Goal: Complete application form

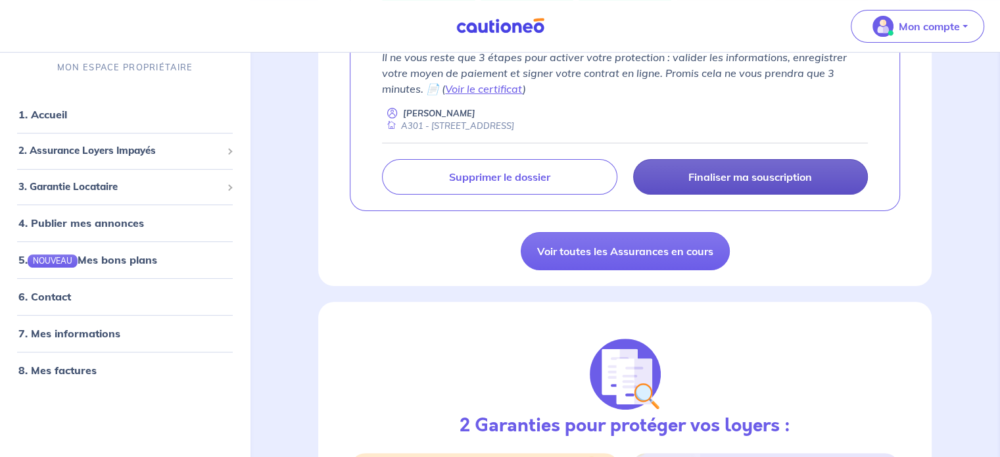
click at [751, 176] on p "Finaliser ma souscription" at bounding box center [750, 176] width 124 height 13
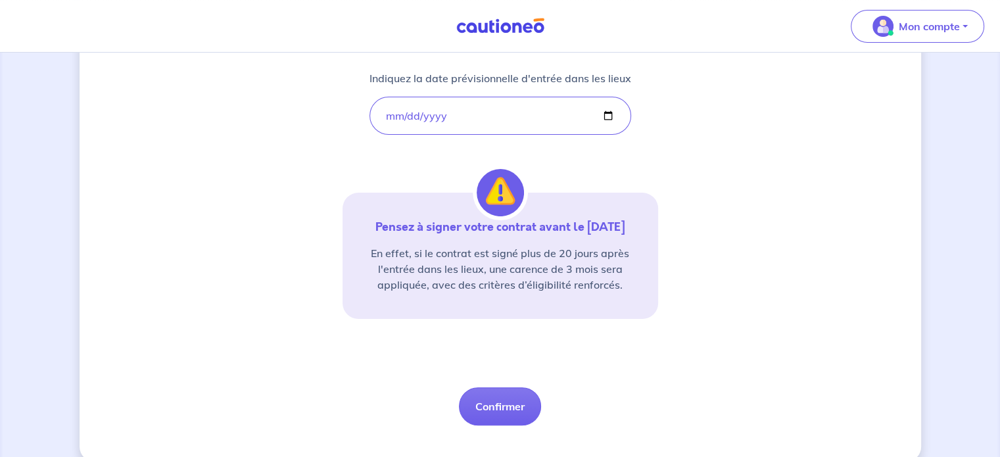
scroll to position [263, 0]
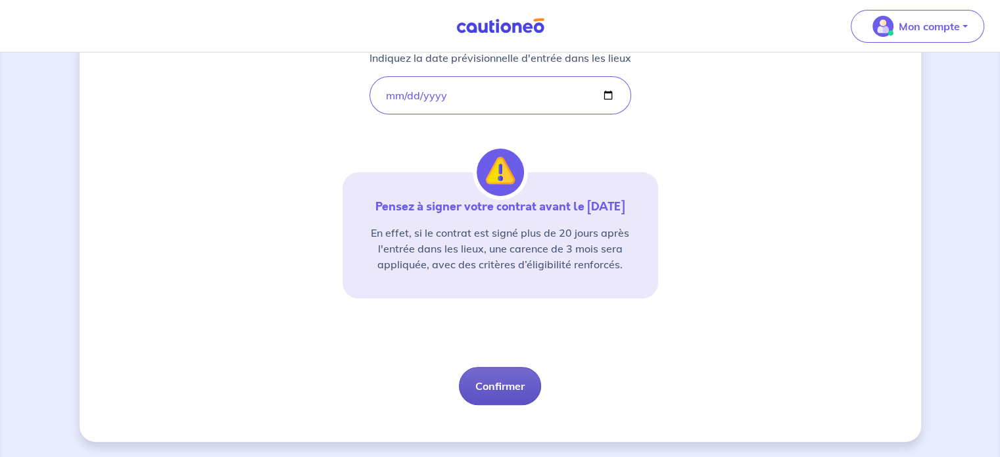
click at [500, 390] on button "Confirmer" at bounding box center [500, 386] width 82 height 38
select select "FR"
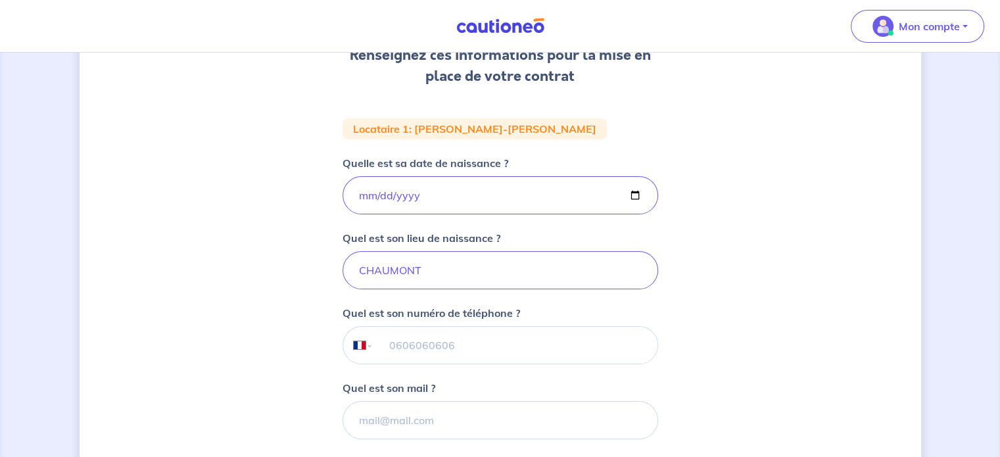
scroll to position [263, 0]
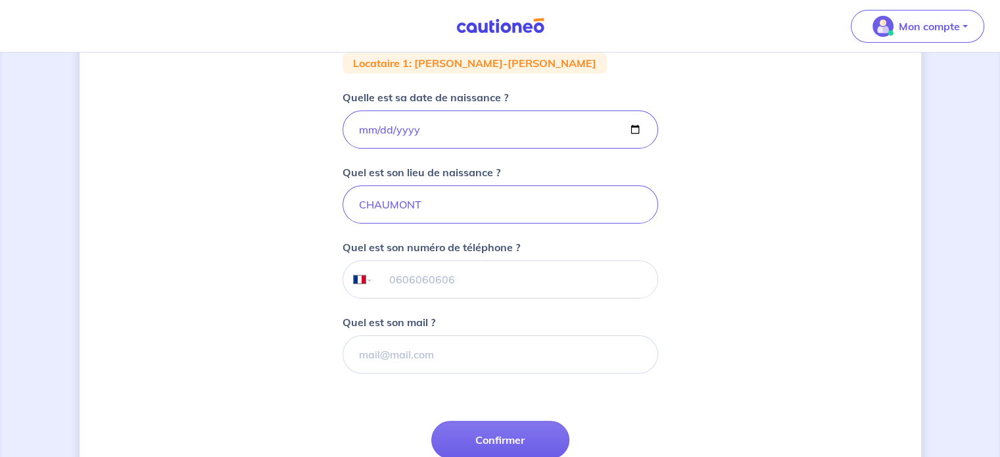
click at [376, 315] on p "Quel est son mail ?" at bounding box center [388, 322] width 93 height 16
click at [376, 335] on input "Quel est son mail ?" at bounding box center [499, 354] width 315 height 38
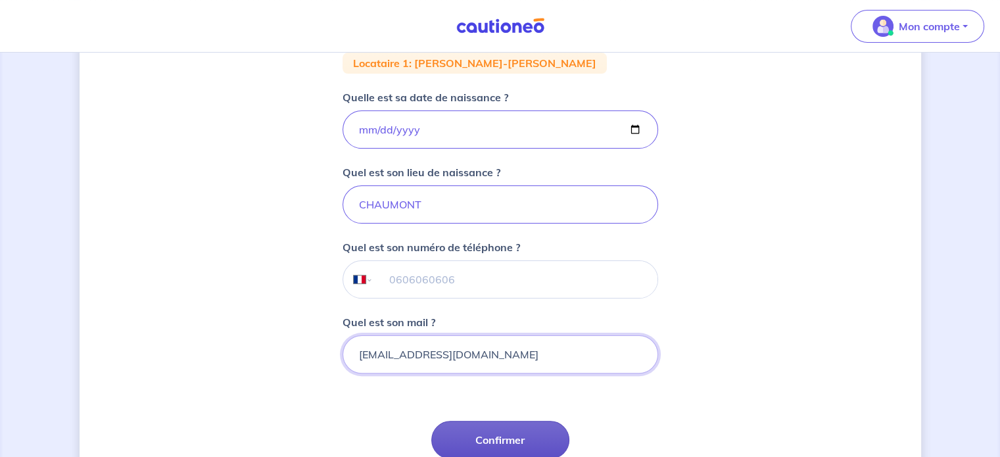
type input "[EMAIL_ADDRESS][DOMAIN_NAME]"
click at [498, 434] on button "Confirmer" at bounding box center [500, 440] width 138 height 38
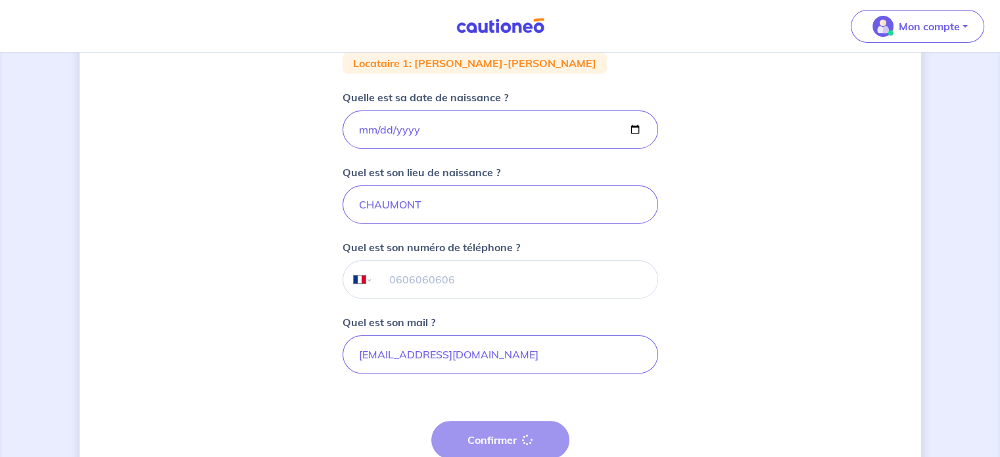
select select "FR"
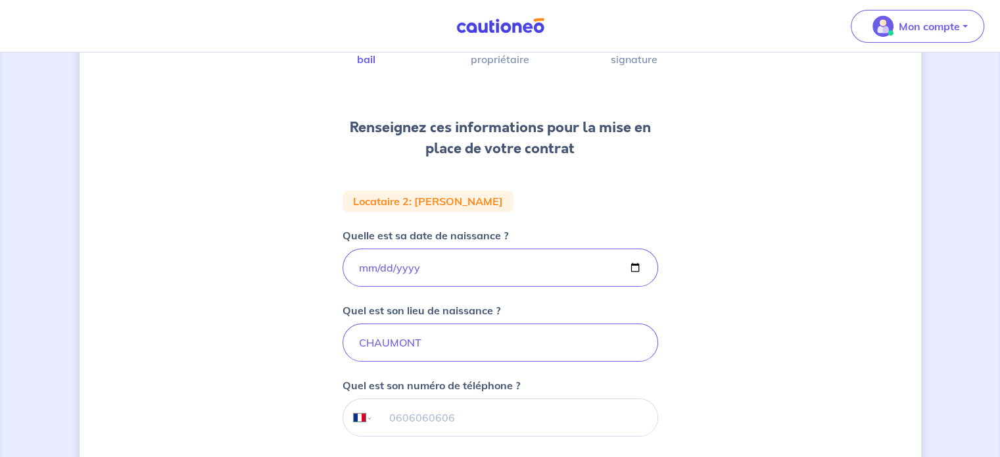
select select "FR"
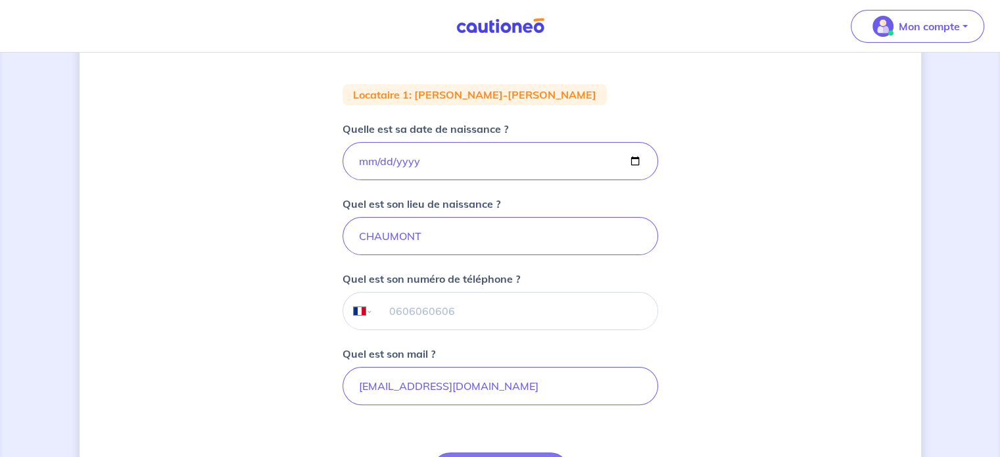
scroll to position [263, 0]
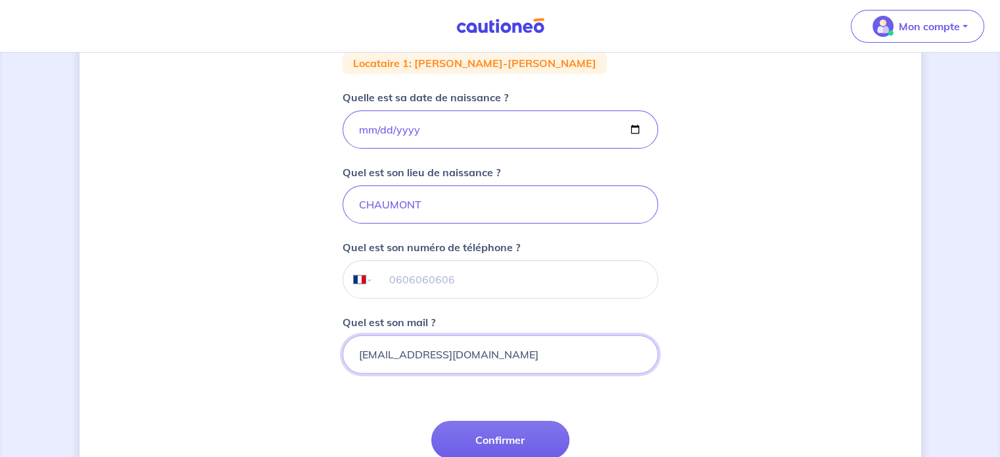
drag, startPoint x: 494, startPoint y: 349, endPoint x: 338, endPoint y: 349, distance: 156.4
click at [338, 349] on div "1 2 3 Informations bail Informations propriétaire Paiement signature Renseignez…" at bounding box center [500, 179] width 841 height 749
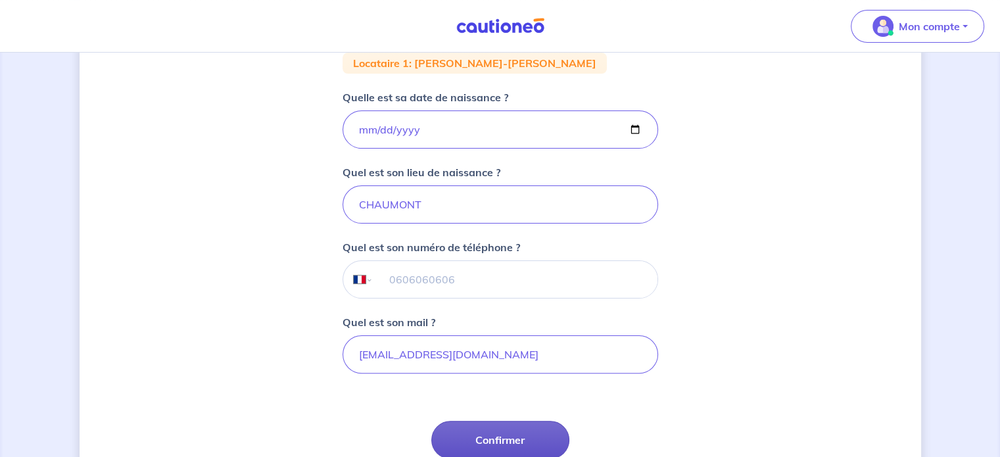
click at [501, 432] on button "Confirmer" at bounding box center [500, 440] width 138 height 38
select select "FR"
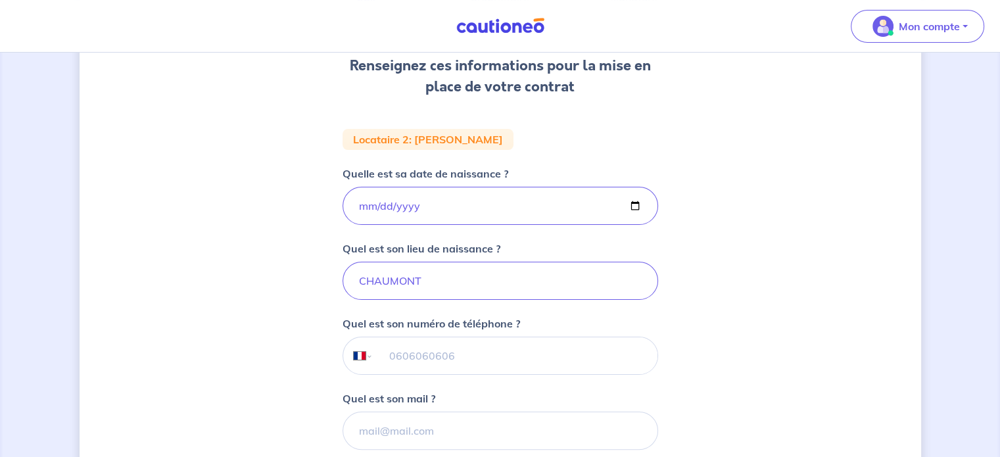
scroll to position [263, 0]
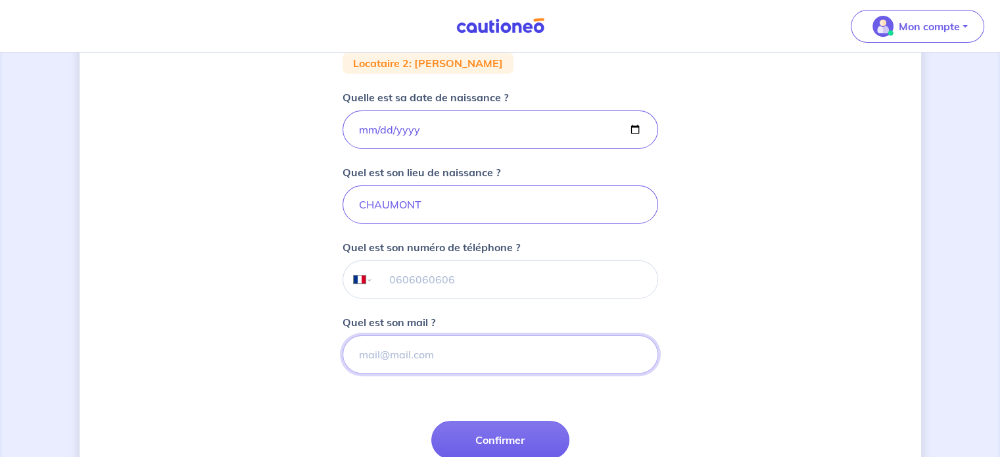
paste input "[EMAIL_ADDRESS][DOMAIN_NAME]"
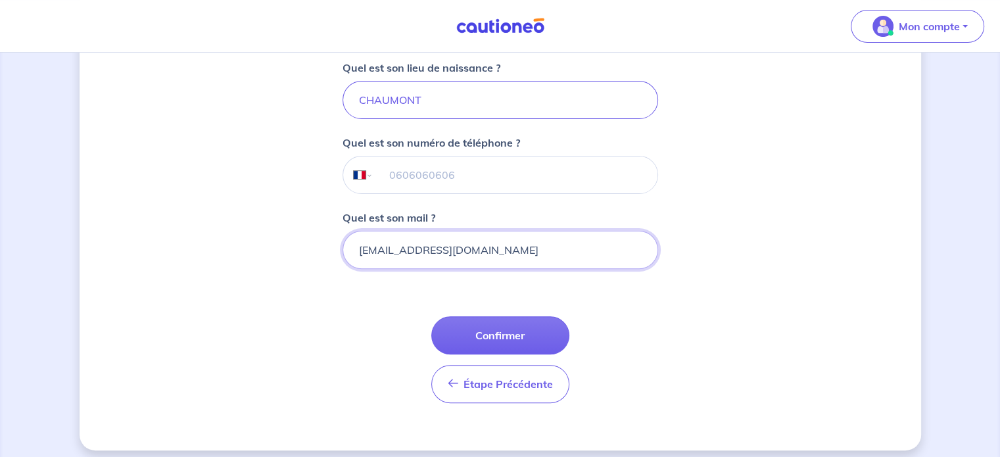
scroll to position [375, 0]
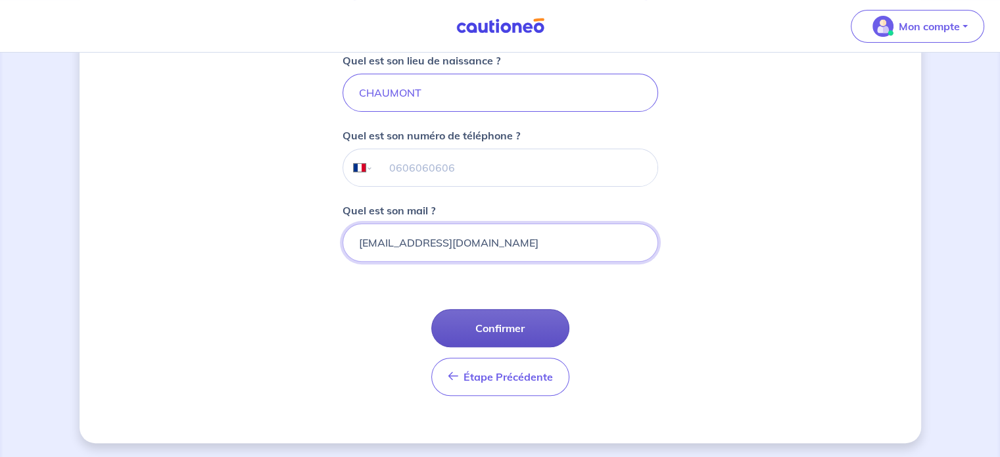
type input "[EMAIL_ADDRESS][DOMAIN_NAME]"
click at [480, 323] on button "Confirmer" at bounding box center [500, 328] width 138 height 38
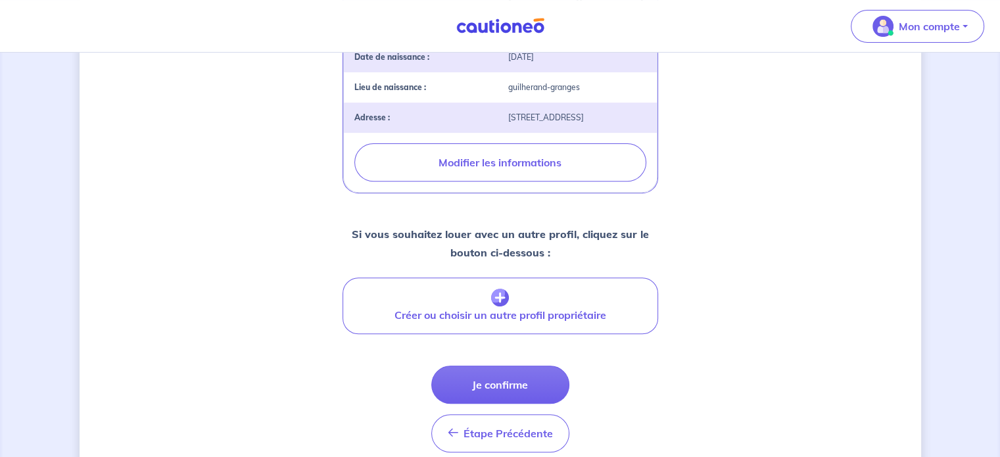
scroll to position [517, 0]
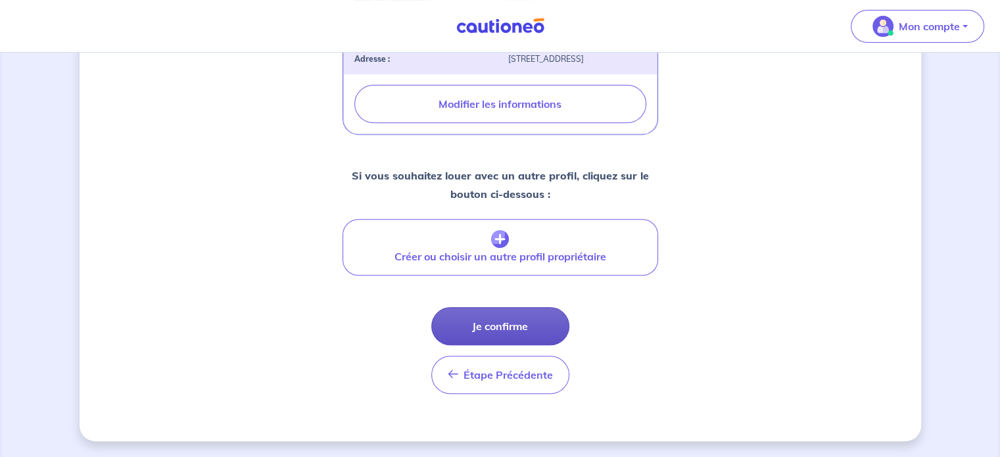
click at [482, 321] on button "Je confirme" at bounding box center [500, 326] width 138 height 38
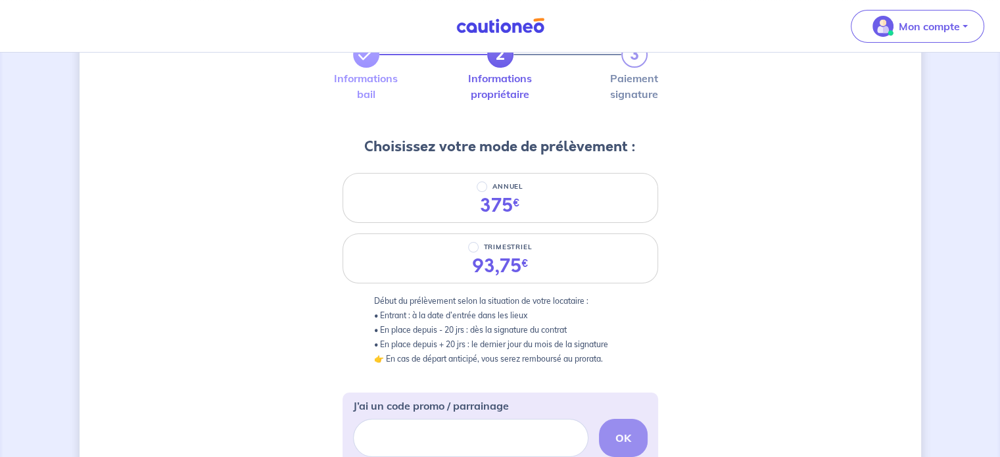
scroll to position [131, 0]
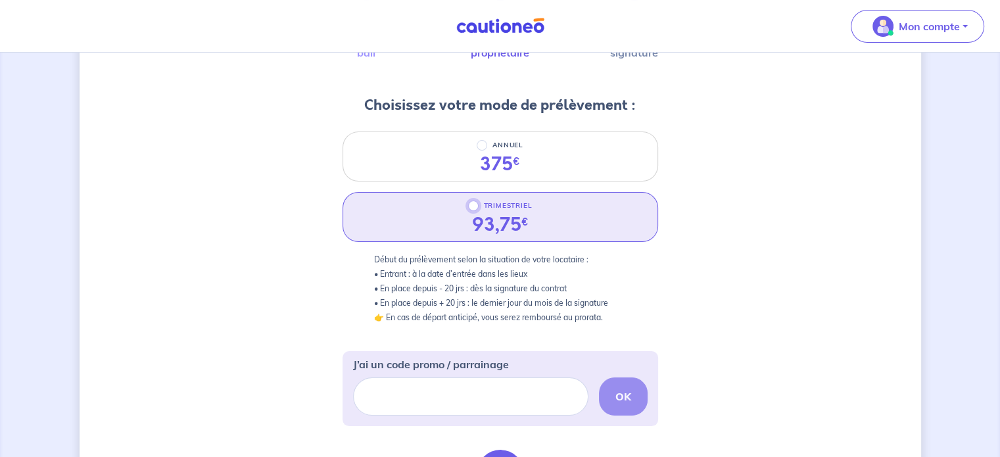
click at [471, 202] on input "TRIMESTRIEL" at bounding box center [473, 205] width 11 height 11
radio input "true"
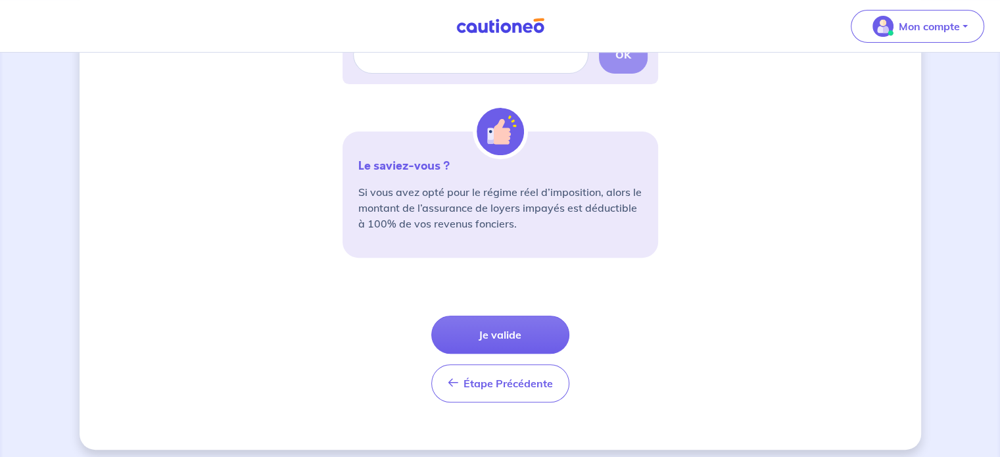
scroll to position [480, 0]
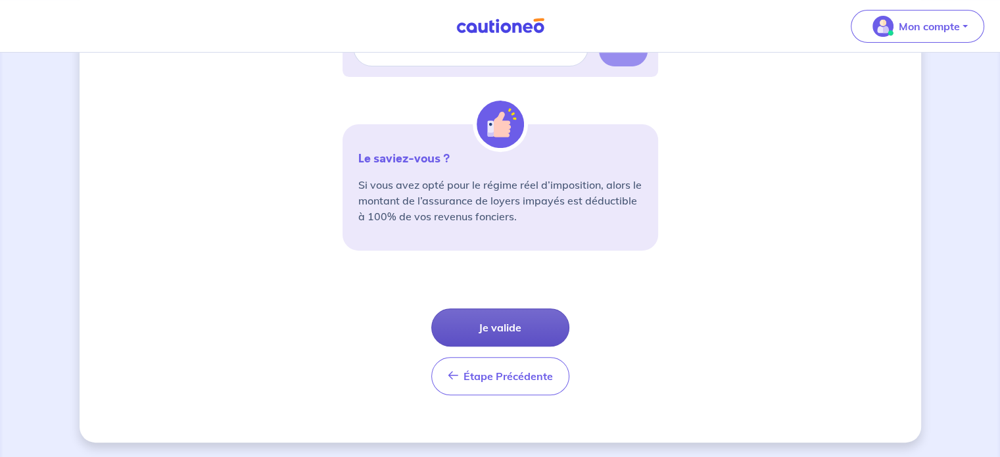
click at [514, 333] on button "Je valide" at bounding box center [500, 327] width 138 height 38
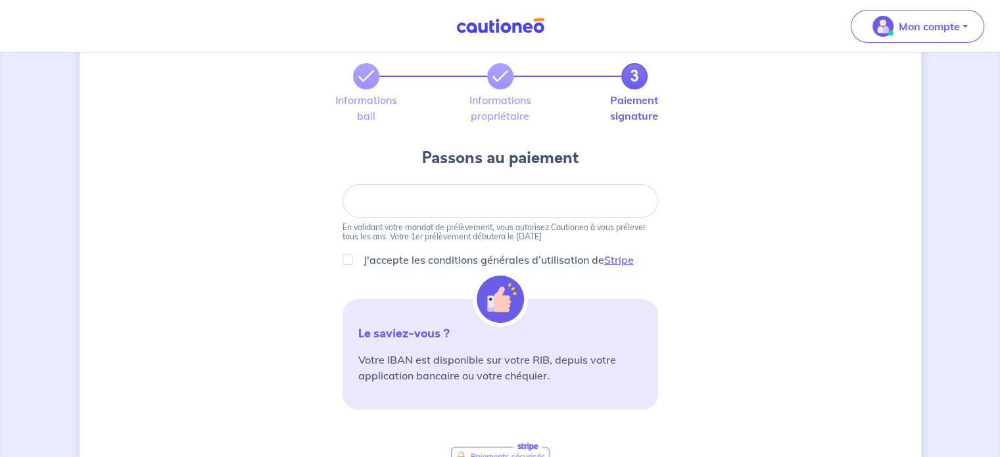
scroll to position [66, 0]
click at [435, 189] on div at bounding box center [499, 204] width 315 height 34
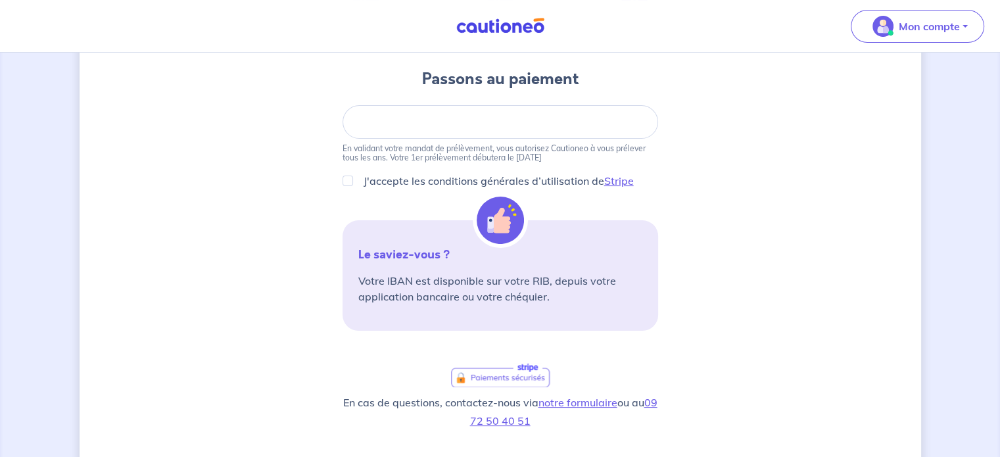
scroll to position [131, 0]
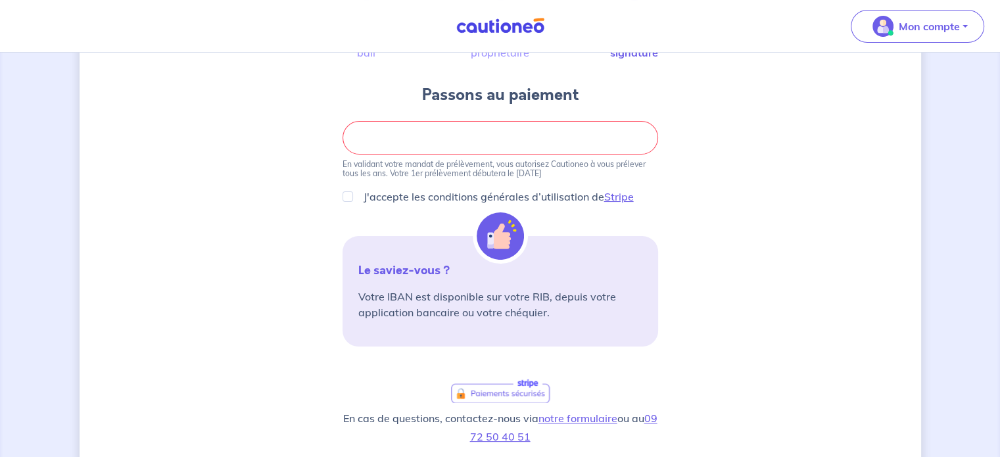
click at [459, 131] on div at bounding box center [499, 138] width 315 height 34
click at [344, 198] on input "J'accepte les conditions générales d’utilisation de Stripe" at bounding box center [347, 196] width 11 height 11
checkbox input "true"
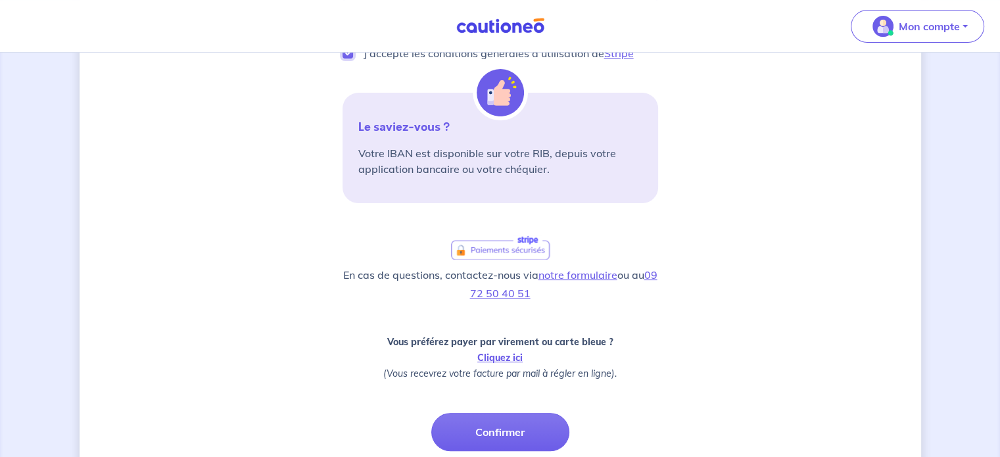
scroll to position [379, 0]
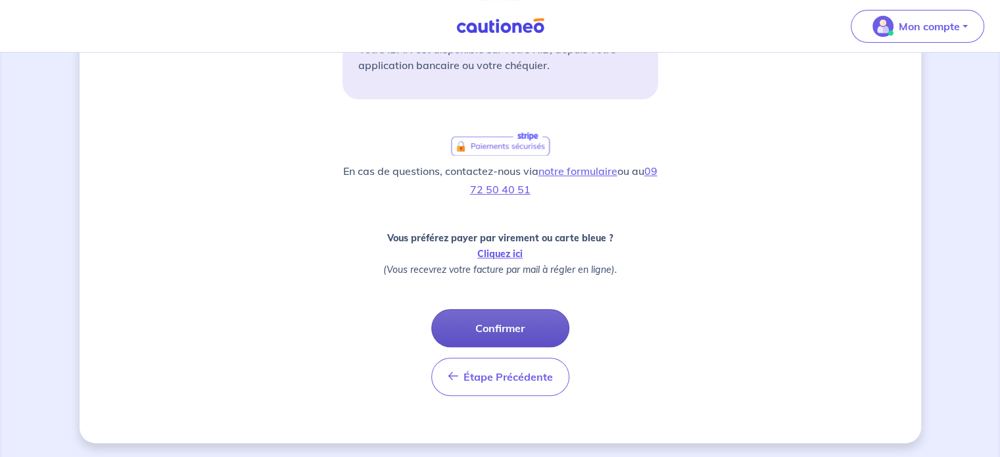
click at [496, 330] on button "Confirmer" at bounding box center [500, 328] width 138 height 38
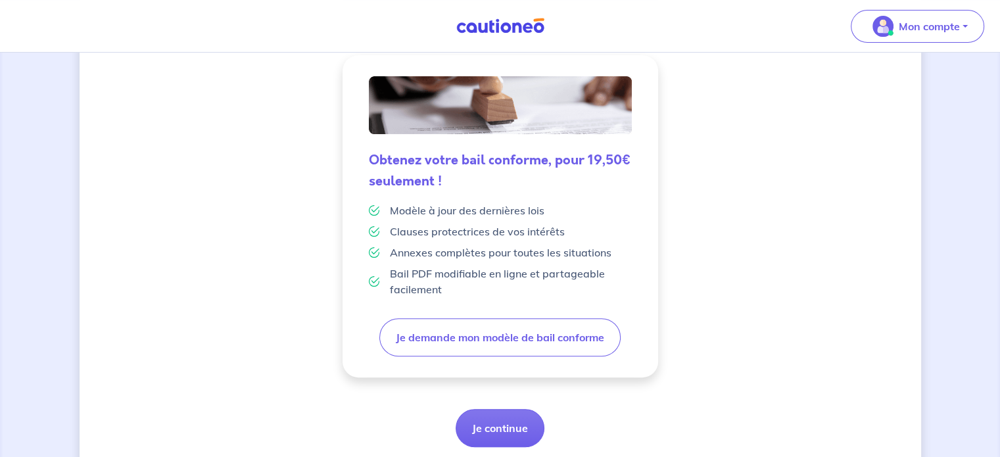
scroll to position [371, 0]
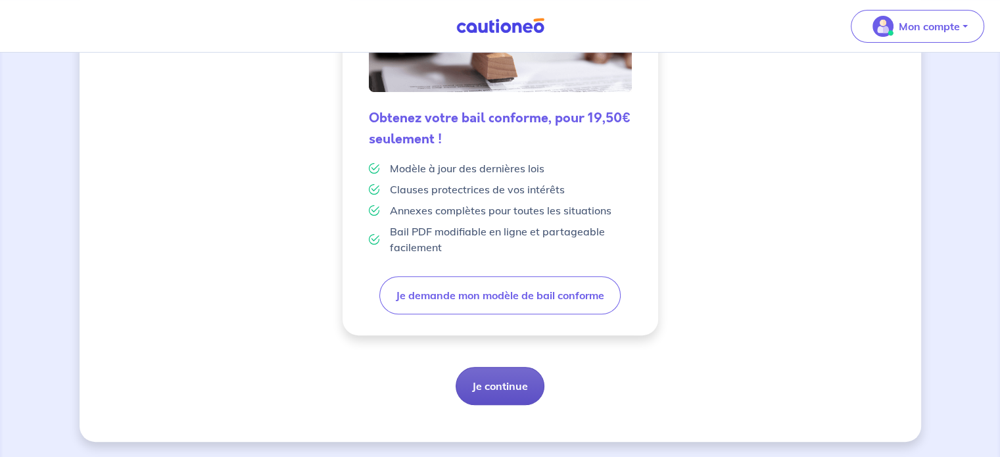
click at [502, 386] on button "Je continue" at bounding box center [499, 386] width 89 height 38
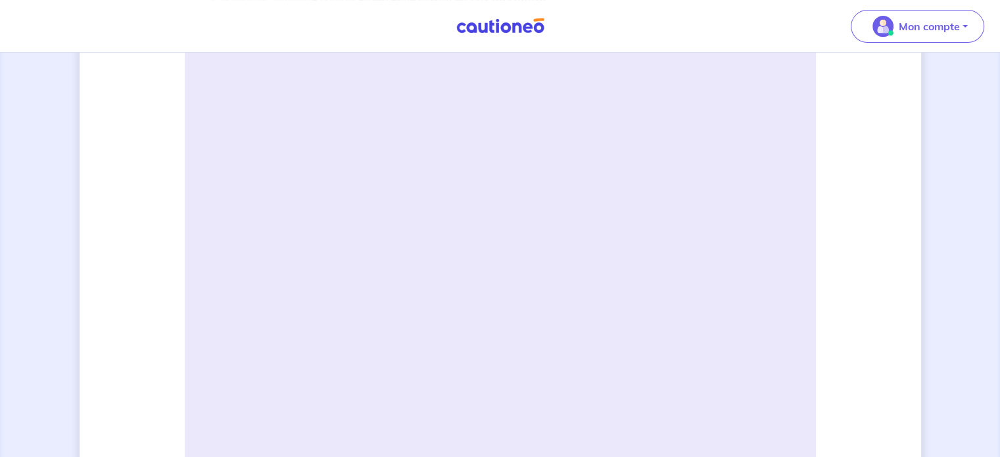
scroll to position [329, 0]
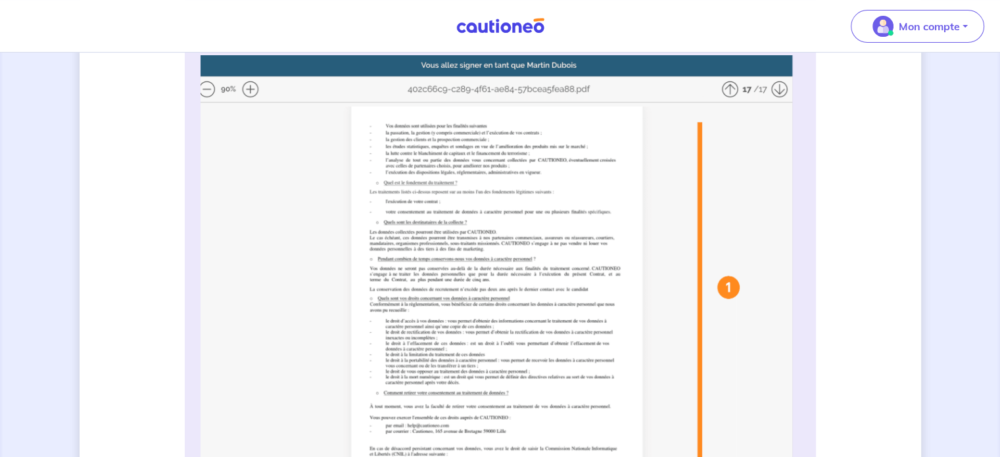
drag, startPoint x: 509, startPoint y: 266, endPoint x: 510, endPoint y: 204, distance: 62.5
click at [510, 204] on img at bounding box center [499, 316] width 599 height 522
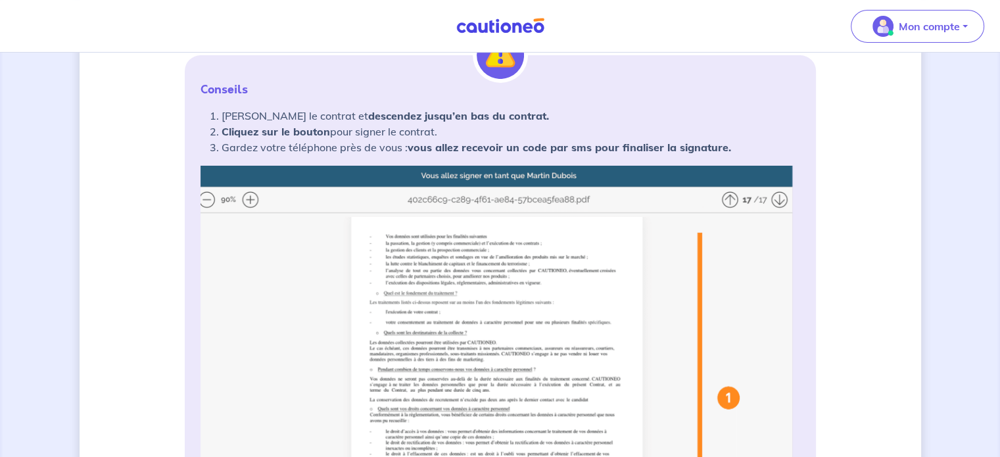
scroll to position [197, 0]
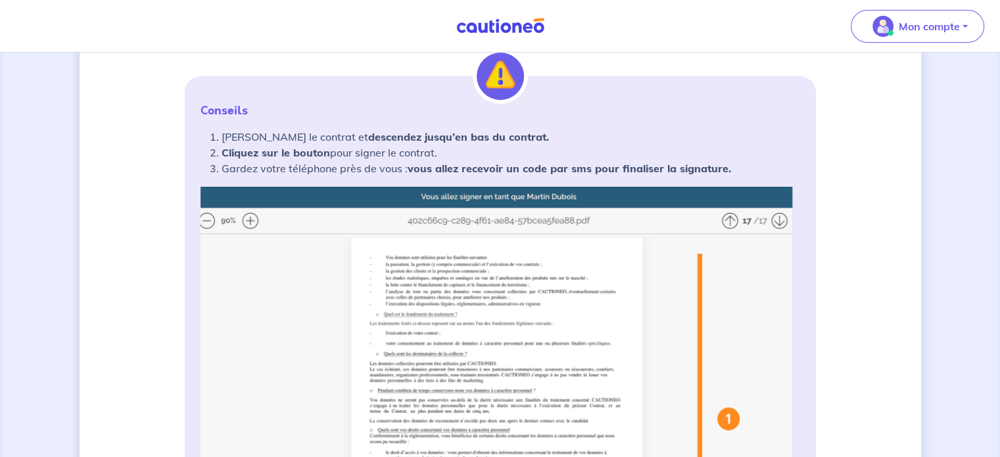
click at [732, 217] on img at bounding box center [499, 448] width 599 height 522
click at [732, 218] on img at bounding box center [499, 448] width 599 height 522
click at [779, 218] on img at bounding box center [499, 448] width 599 height 522
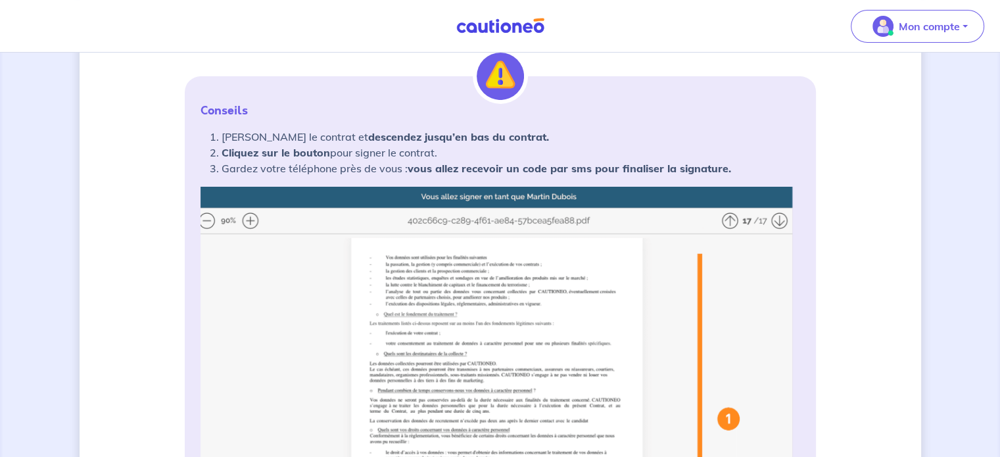
click at [779, 218] on img at bounding box center [499, 448] width 599 height 522
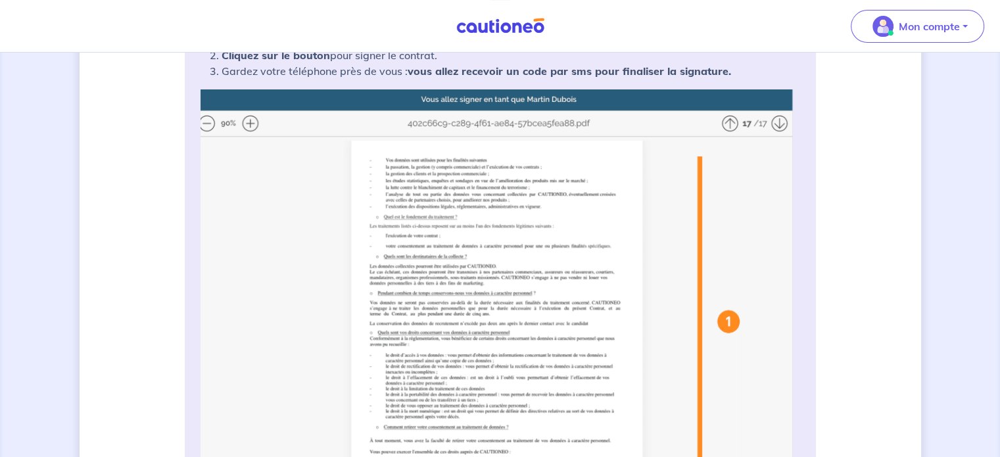
scroll to position [263, 0]
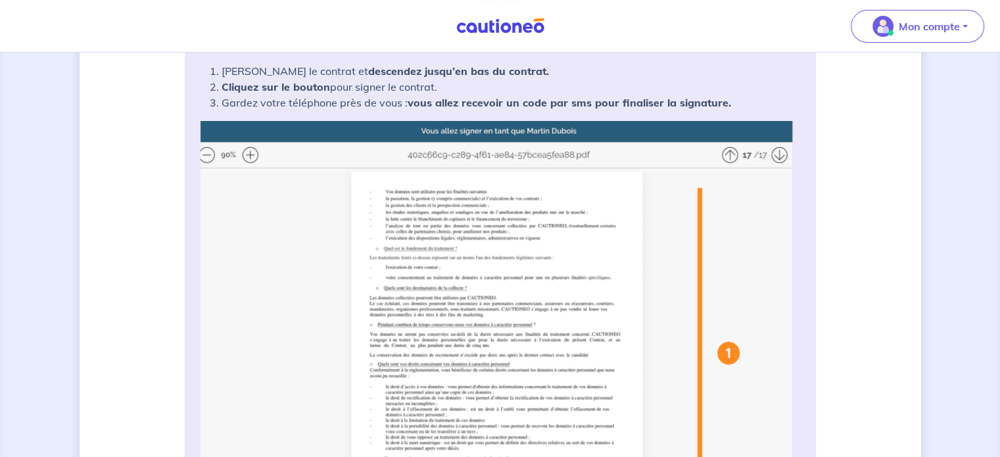
click at [254, 154] on img at bounding box center [499, 382] width 599 height 522
click at [250, 154] on img at bounding box center [499, 382] width 599 height 522
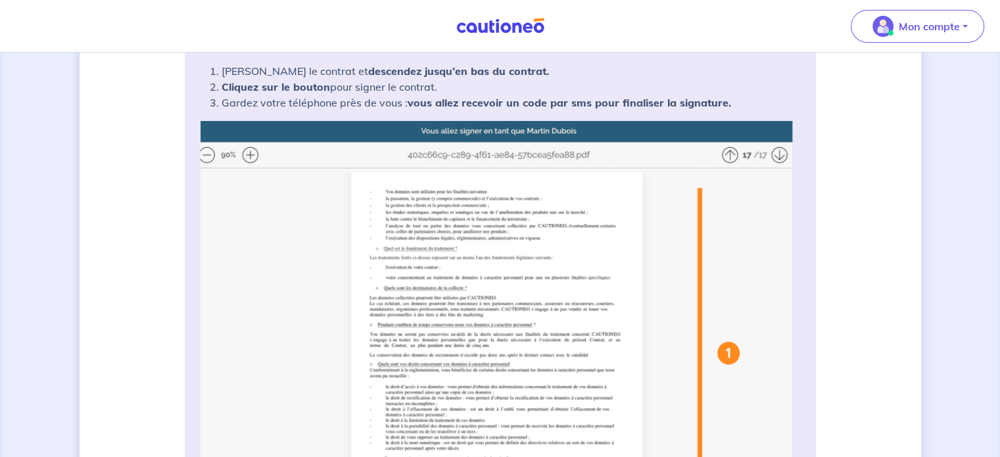
click at [250, 154] on img at bounding box center [499, 382] width 599 height 522
click at [190, 151] on div "Conseils [PERSON_NAME] le contrat et descendez jusqu’en bas du contrat. Cliquez…" at bounding box center [500, 335] width 631 height 648
click at [204, 153] on img at bounding box center [499, 382] width 599 height 522
click at [250, 156] on img at bounding box center [499, 382] width 599 height 522
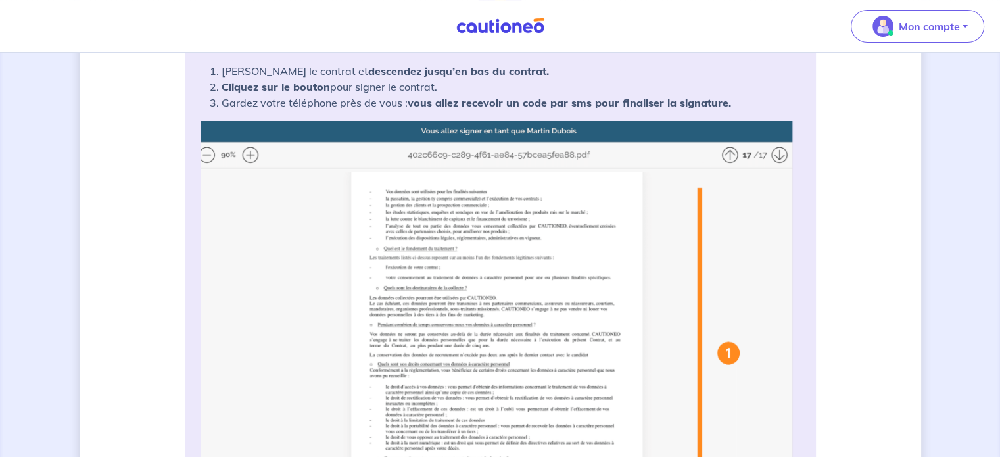
click at [250, 156] on img at bounding box center [499, 382] width 599 height 522
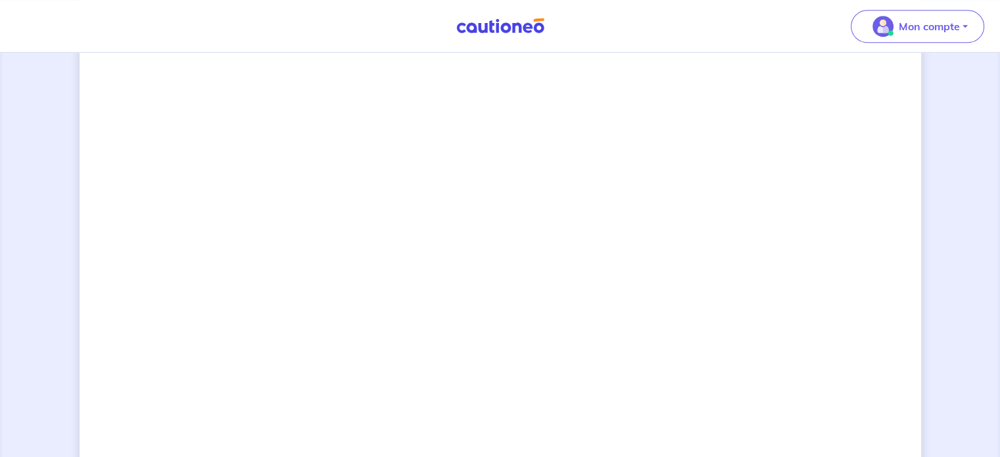
scroll to position [1057, 0]
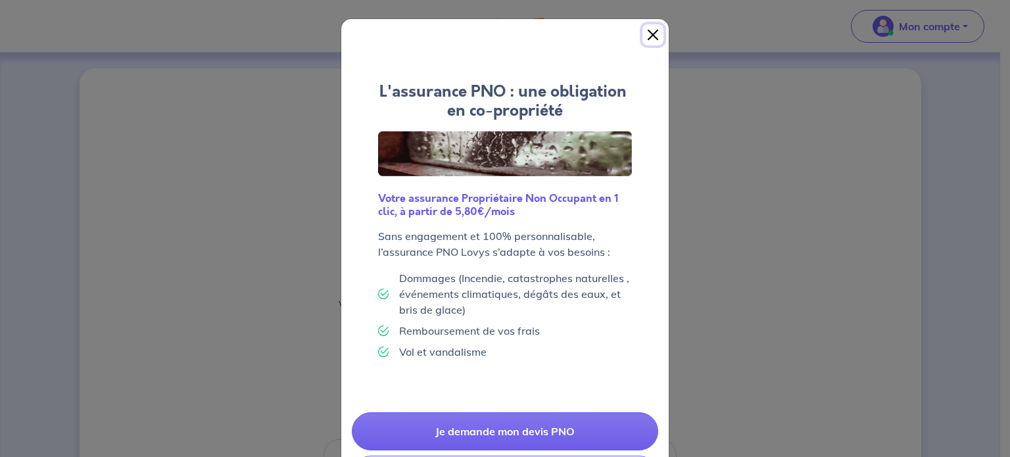
click at [647, 29] on button "Close" at bounding box center [652, 34] width 21 height 21
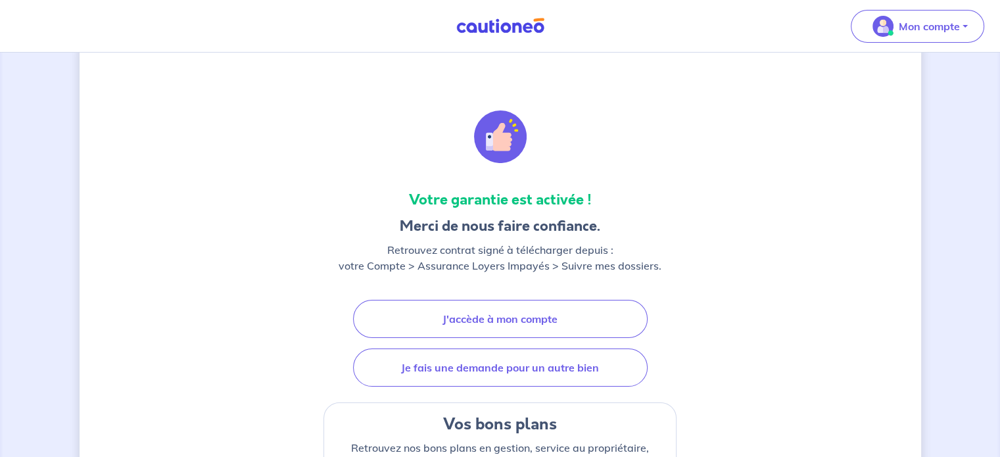
scroll to position [66, 0]
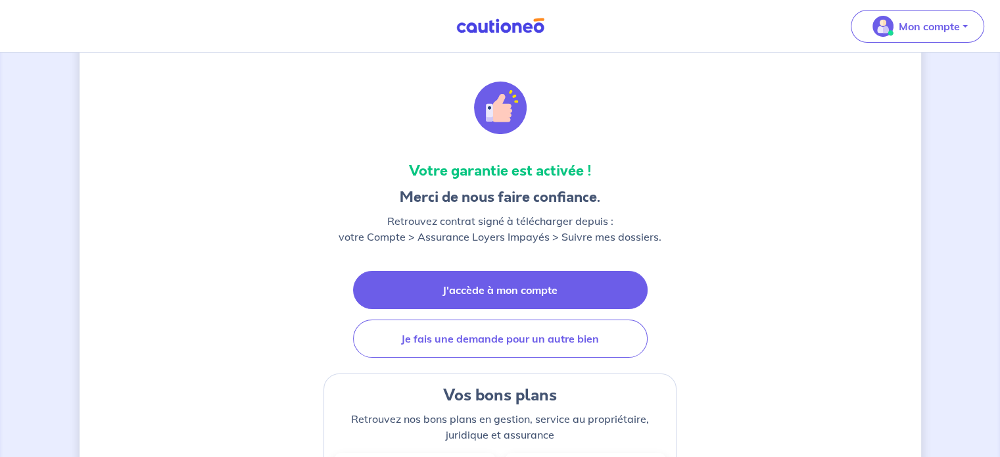
click at [540, 279] on link "J'accède à mon compte" at bounding box center [500, 290] width 294 height 38
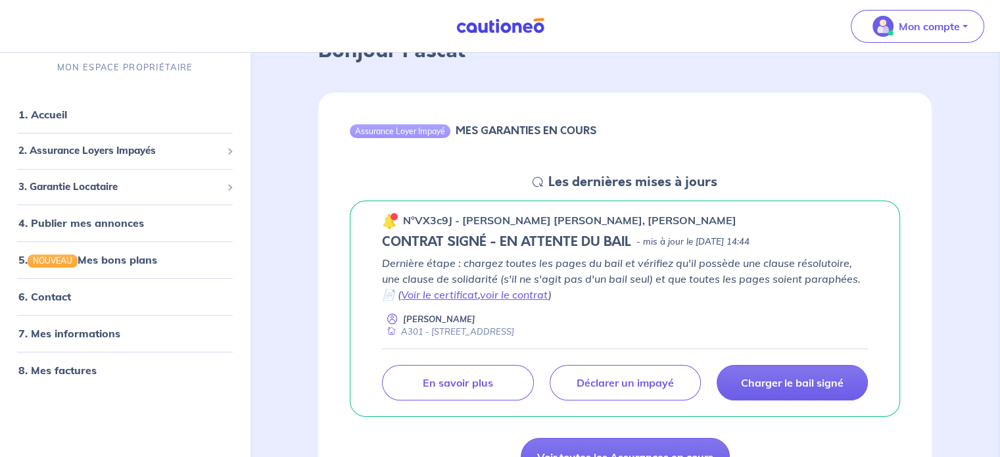
scroll to position [66, 0]
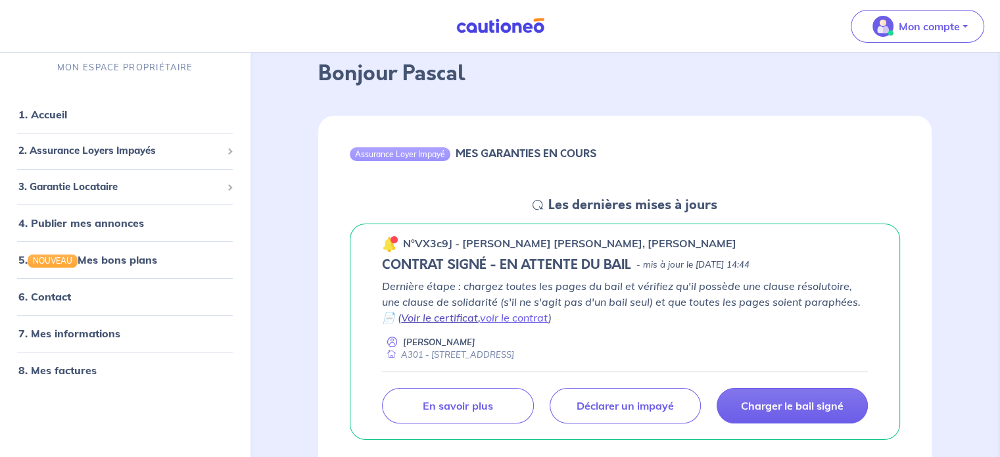
click at [465, 312] on link "Voir le certificat" at bounding box center [439, 317] width 77 height 13
click at [507, 317] on link "voir le contrat" at bounding box center [514, 317] width 68 height 13
